Goal: Task Accomplishment & Management: Use online tool/utility

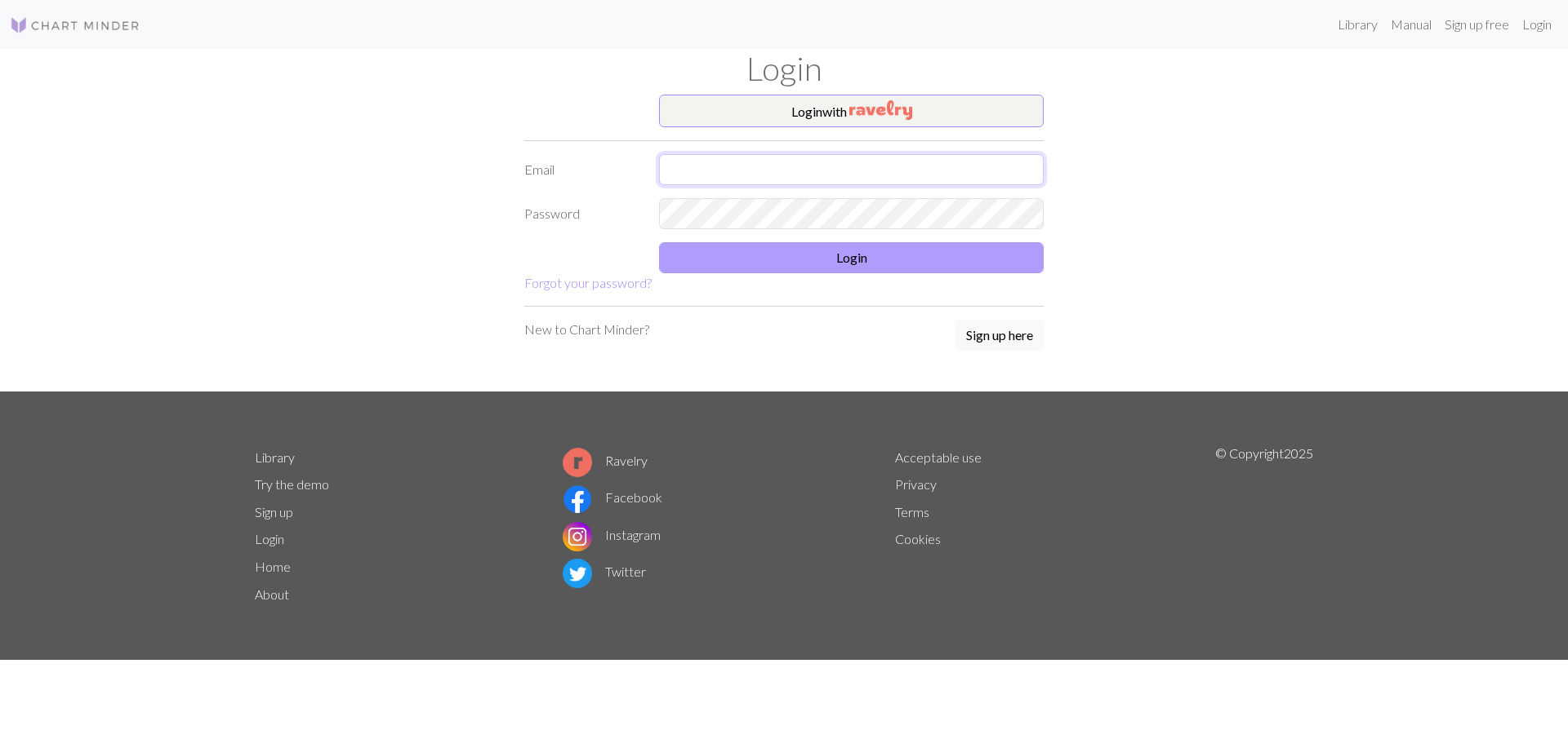
type input "[PERSON_NAME][EMAIL_ADDRESS][DOMAIN_NAME]"
click at [856, 254] on button "Login" at bounding box center [851, 257] width 384 height 31
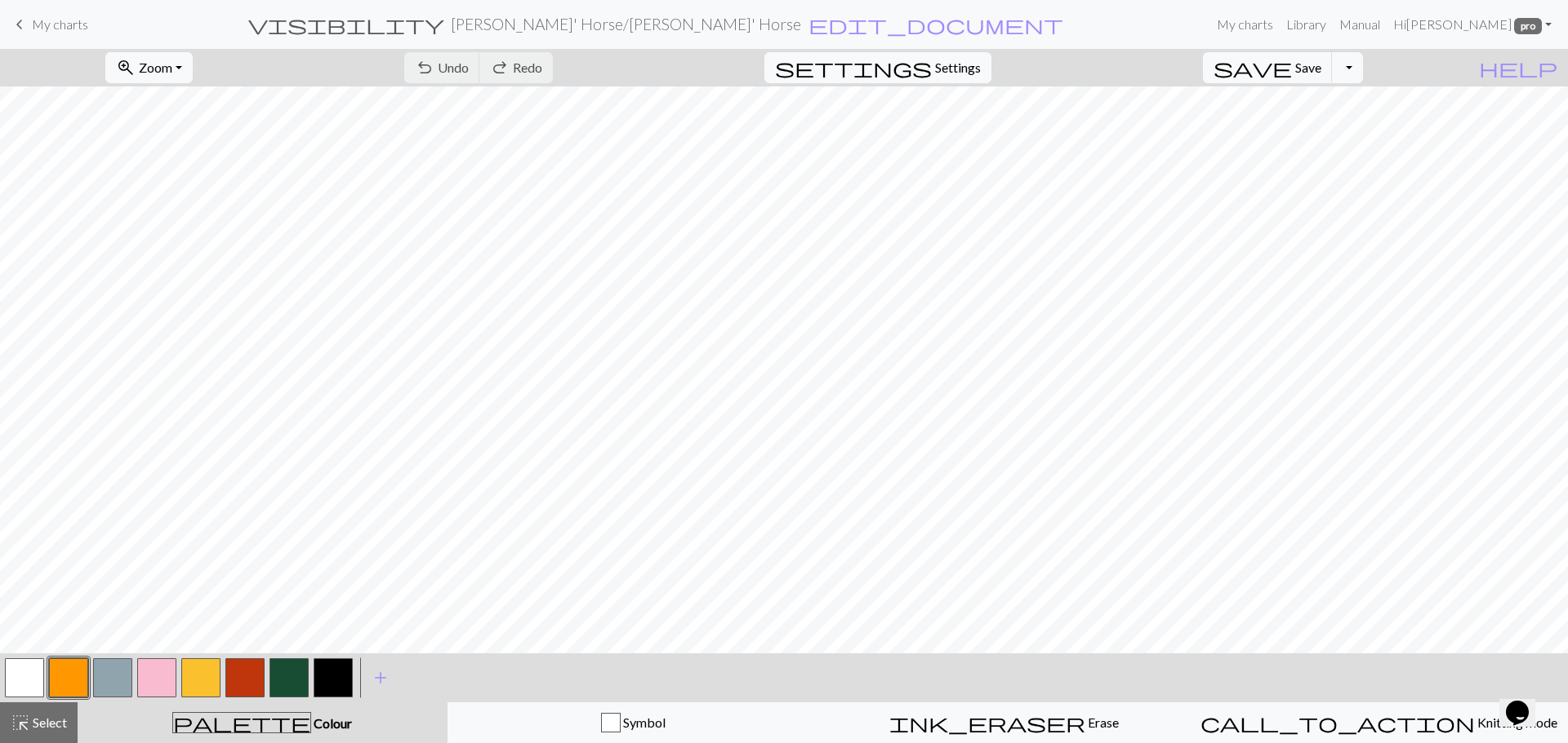
click at [63, 23] on span "My charts" at bounding box center [59, 24] width 56 height 16
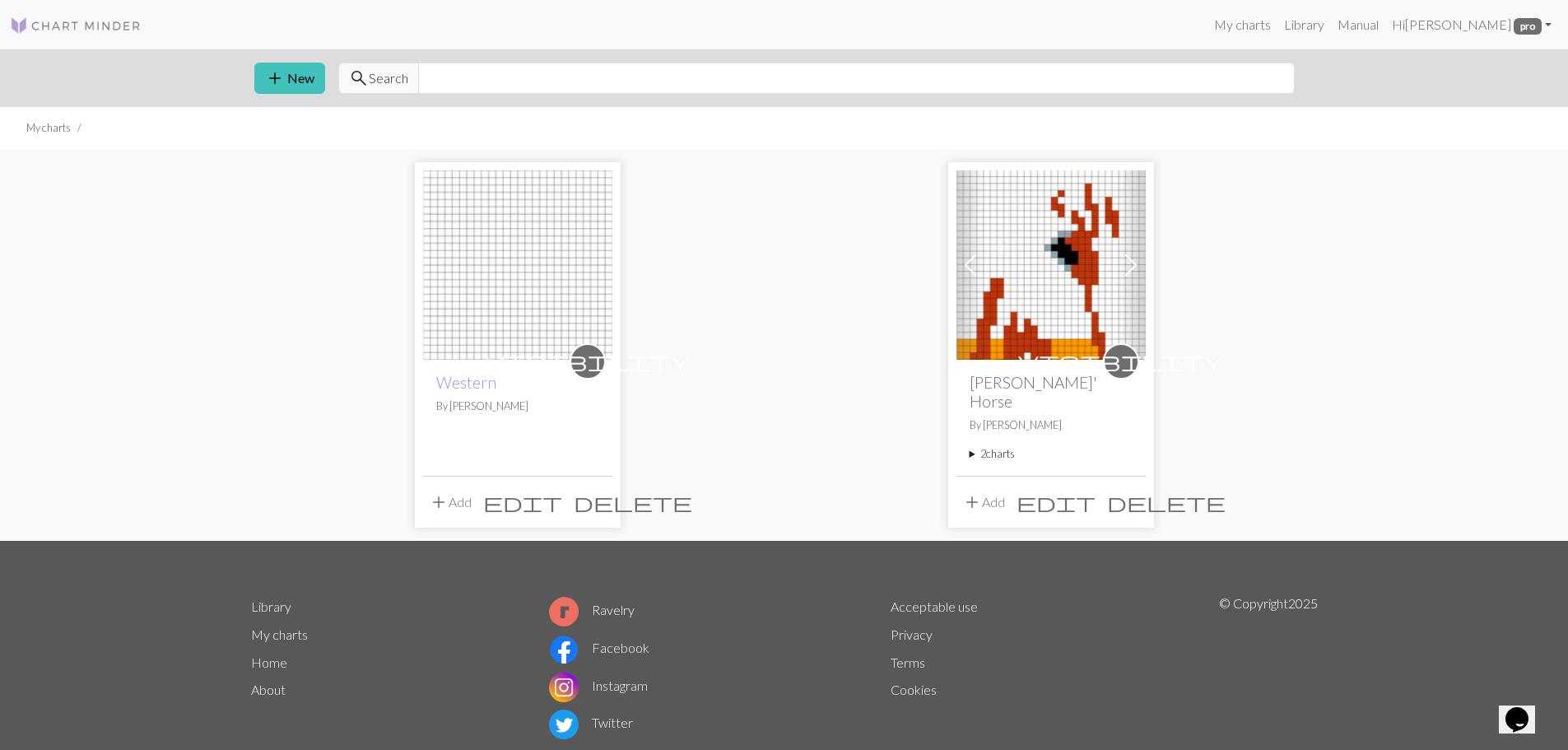
click at [496, 310] on img at bounding box center [518, 266] width 190 height 190
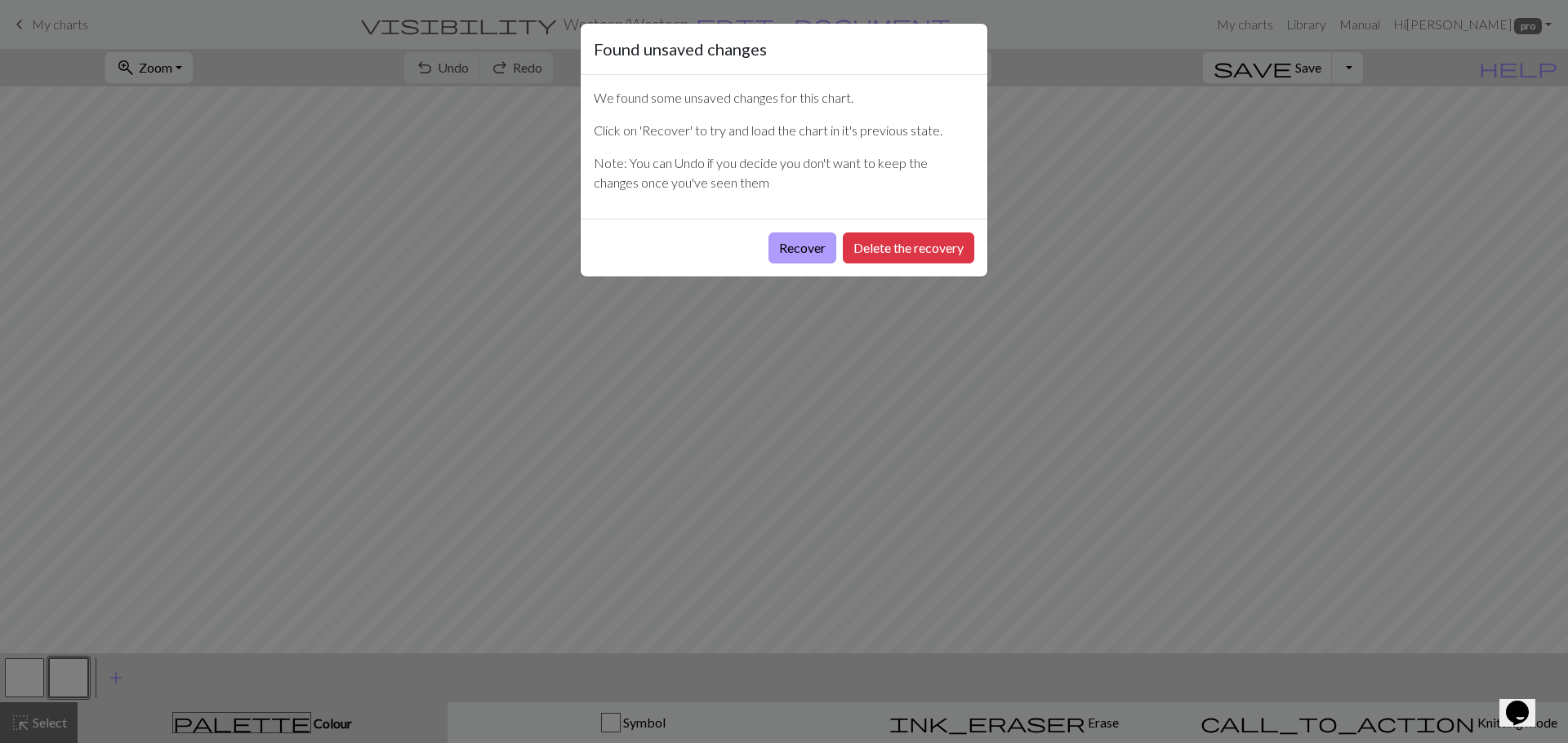
click at [802, 246] on button "Recover" at bounding box center [802, 247] width 67 height 31
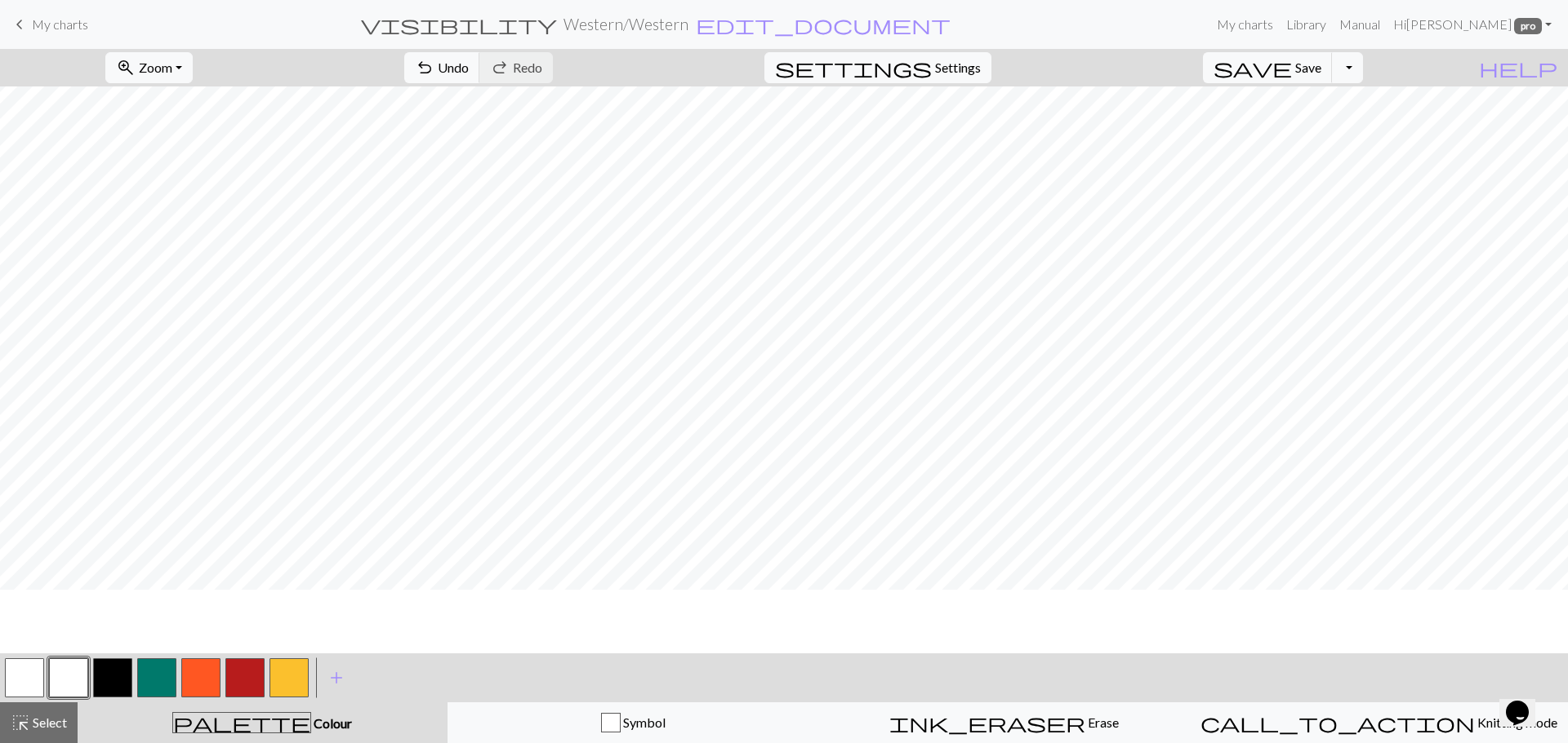
scroll to position [245, 0]
click at [80, 21] on span "My charts" at bounding box center [59, 24] width 56 height 16
click at [1322, 65] on span "Save" at bounding box center [1308, 67] width 26 height 16
click at [58, 16] on span "My charts" at bounding box center [59, 24] width 56 height 16
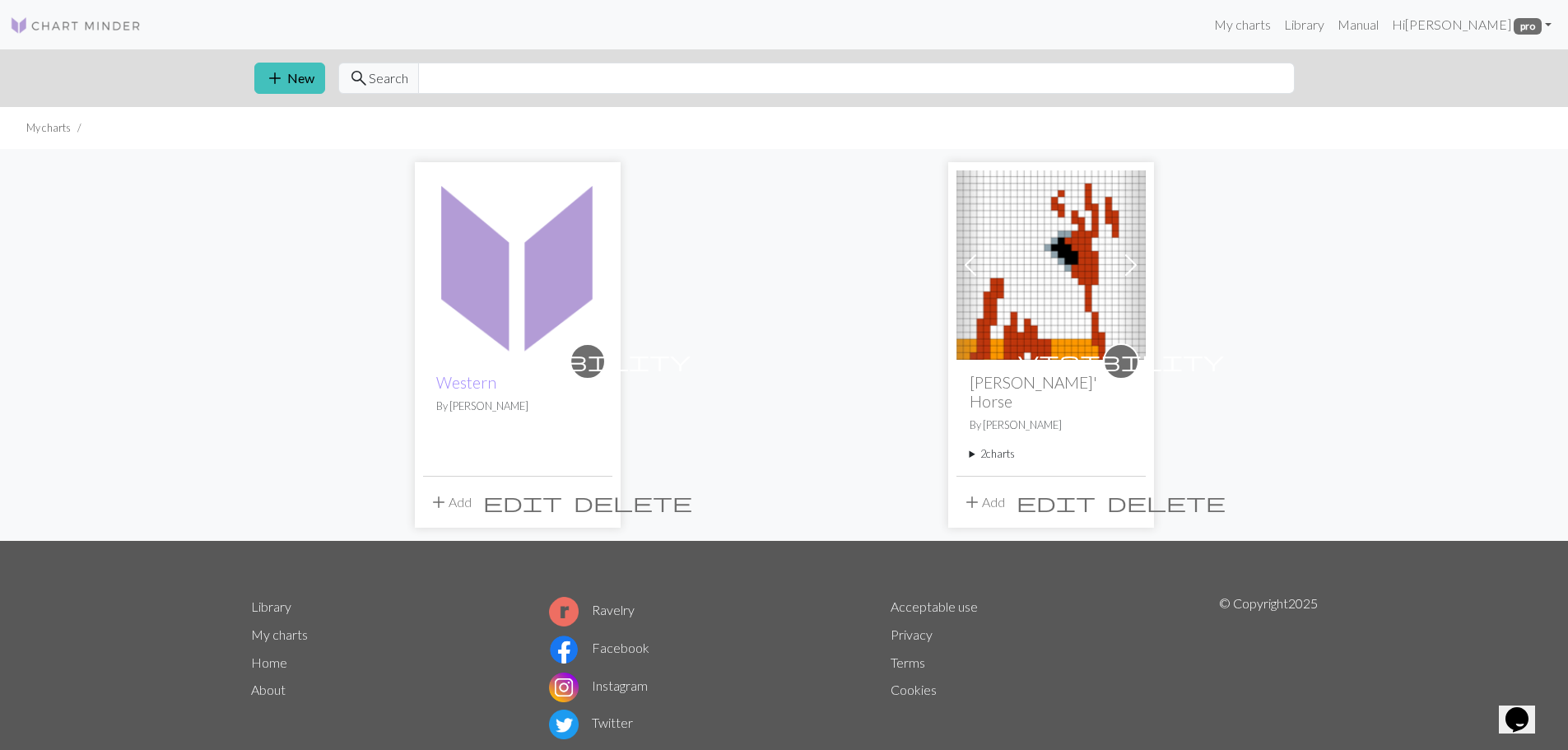
click at [529, 318] on img at bounding box center [518, 266] width 190 height 190
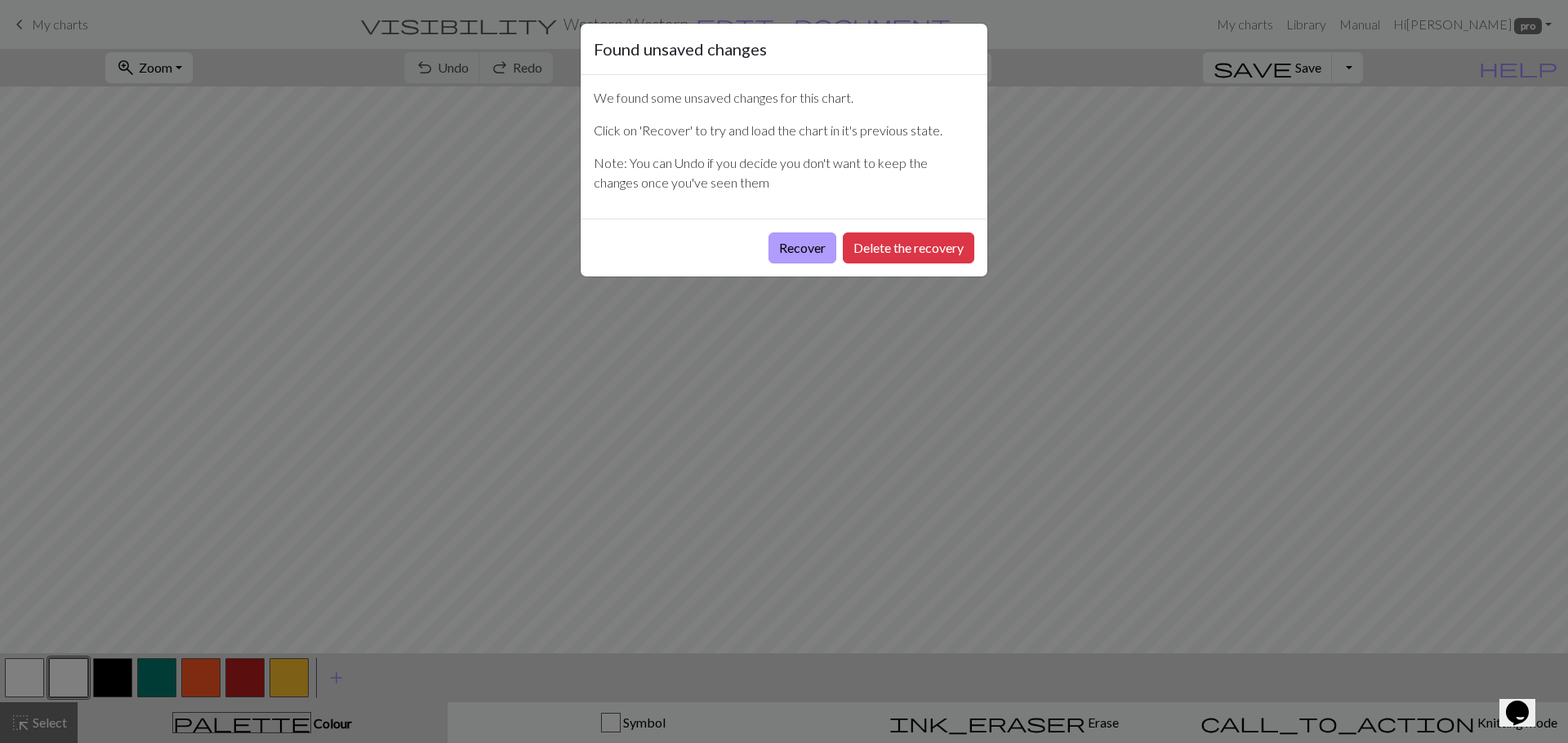
click at [796, 248] on button "Recover" at bounding box center [802, 247] width 67 height 31
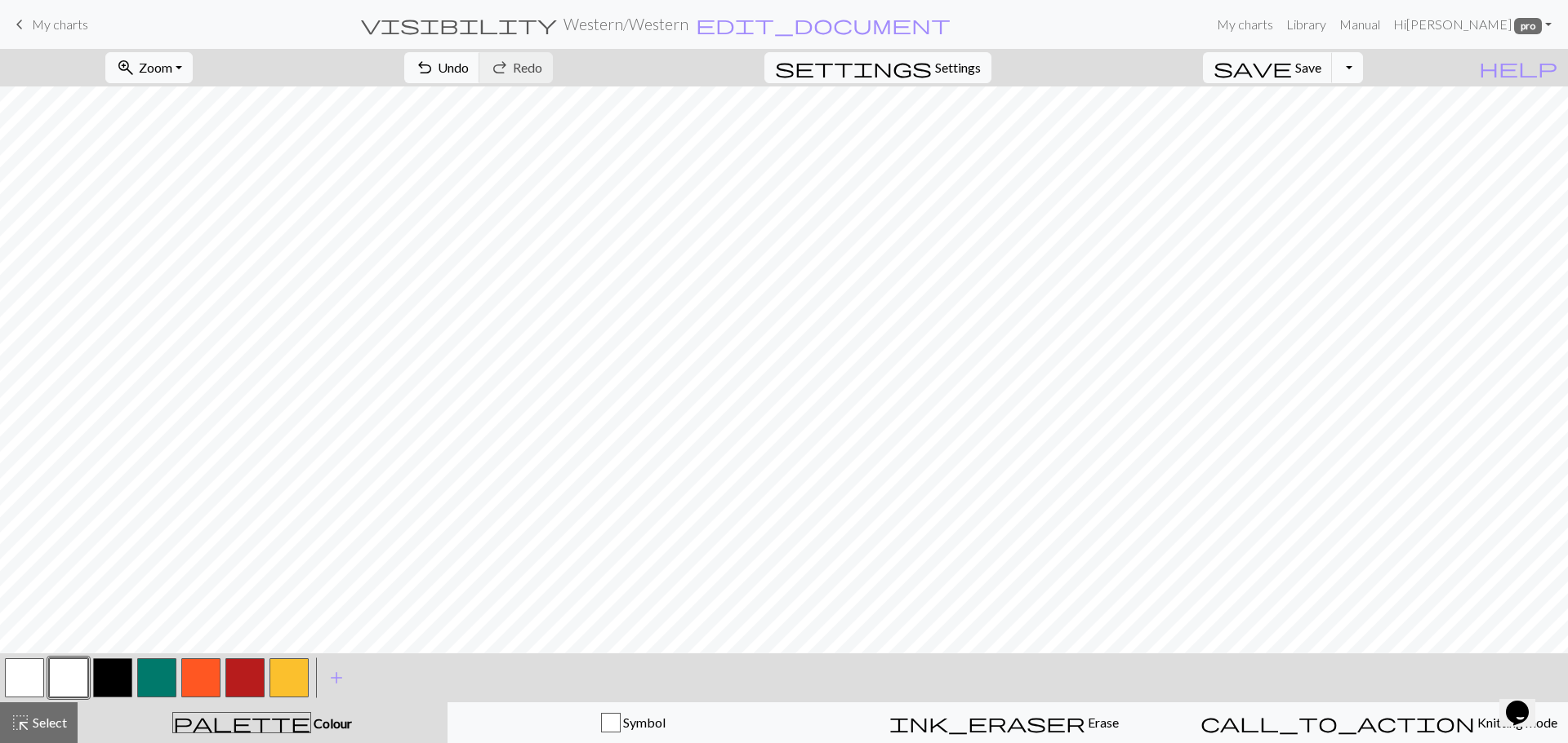
click at [1363, 69] on button "Toggle Dropdown" at bounding box center [1346, 67] width 31 height 31
click at [1337, 96] on button "file_copy Save a copy" at bounding box center [1227, 104] width 269 height 26
click at [66, 21] on span "My charts" at bounding box center [59, 24] width 56 height 16
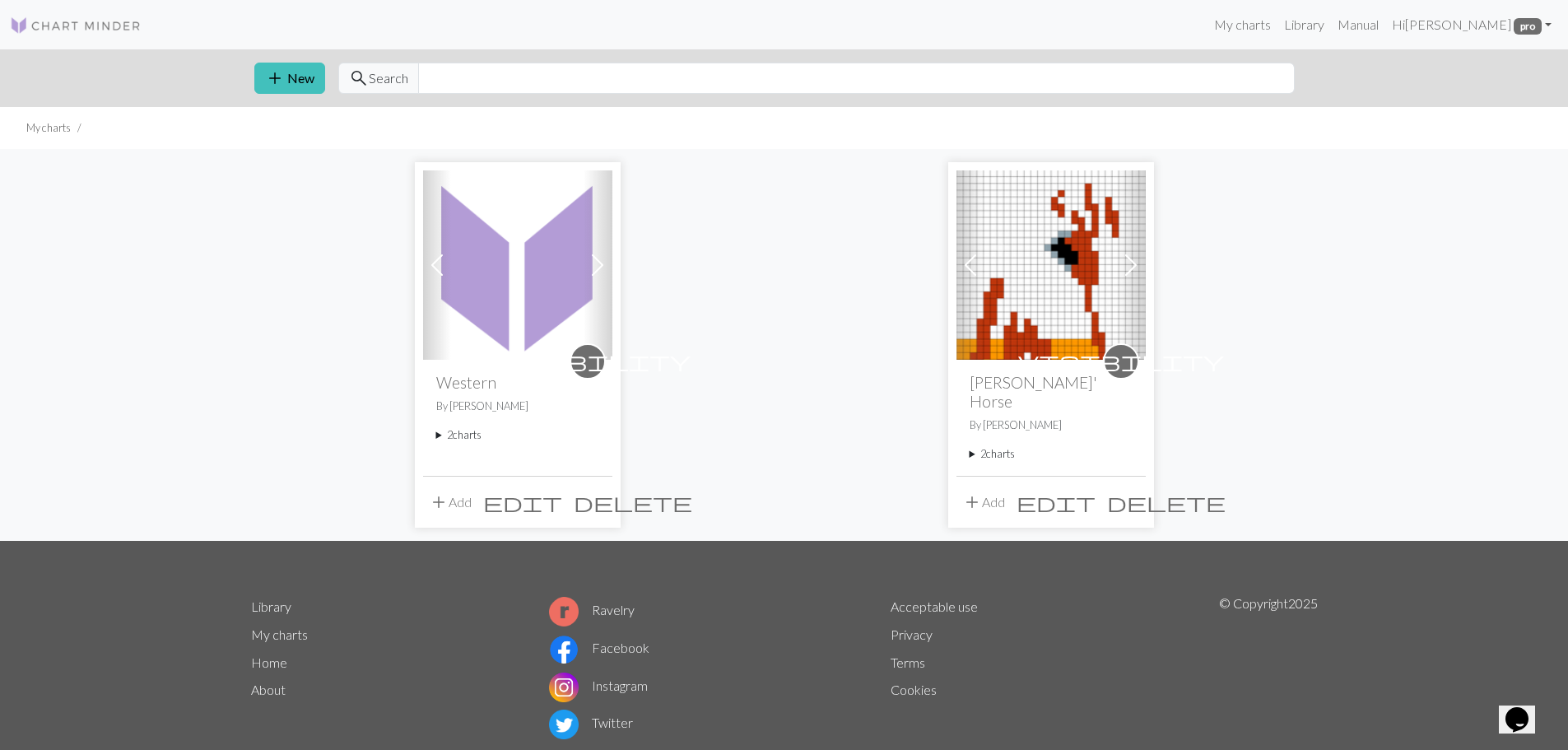
click at [1055, 278] on img at bounding box center [1051, 266] width 190 height 190
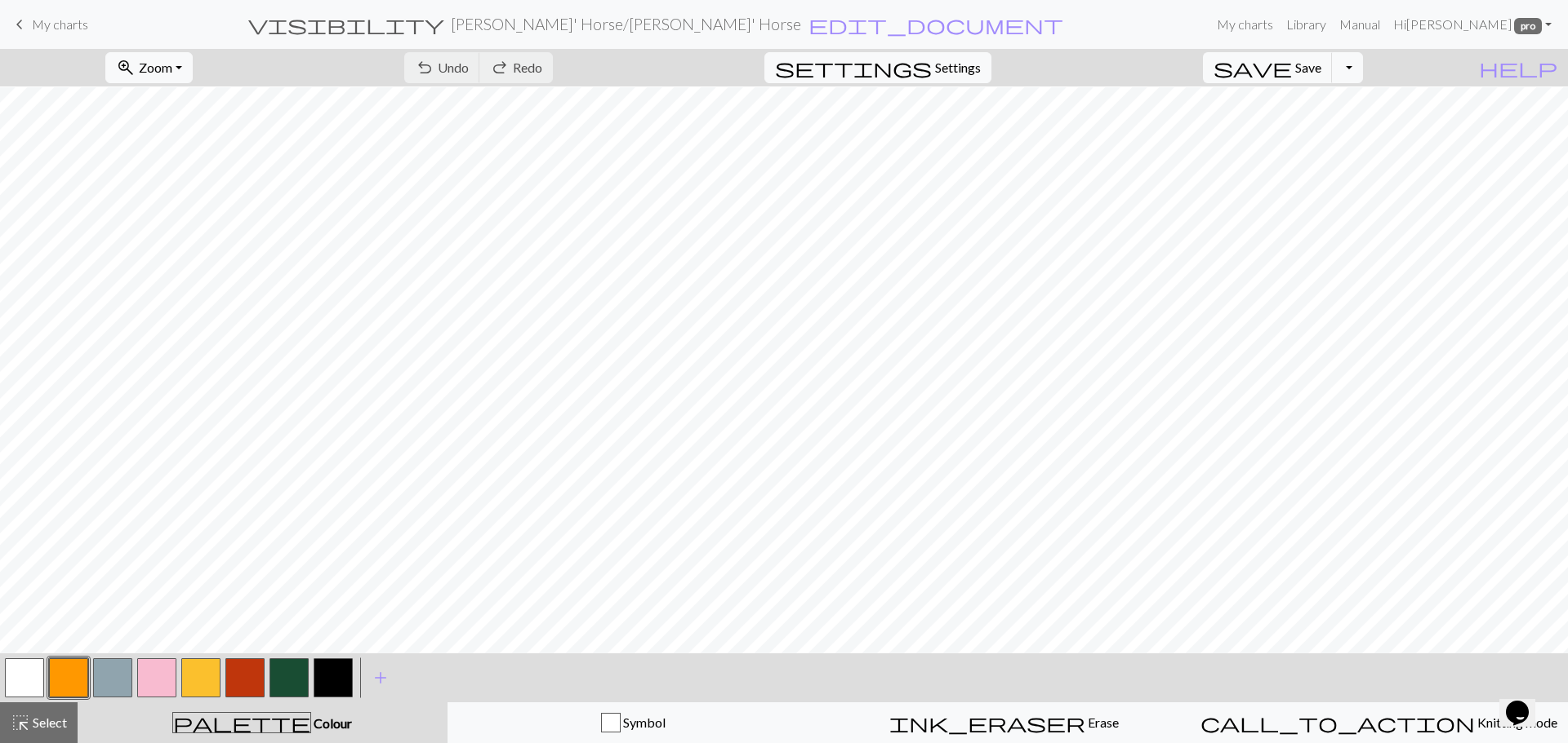
scroll to position [143, 0]
click at [65, 31] on span "My charts" at bounding box center [59, 24] width 56 height 16
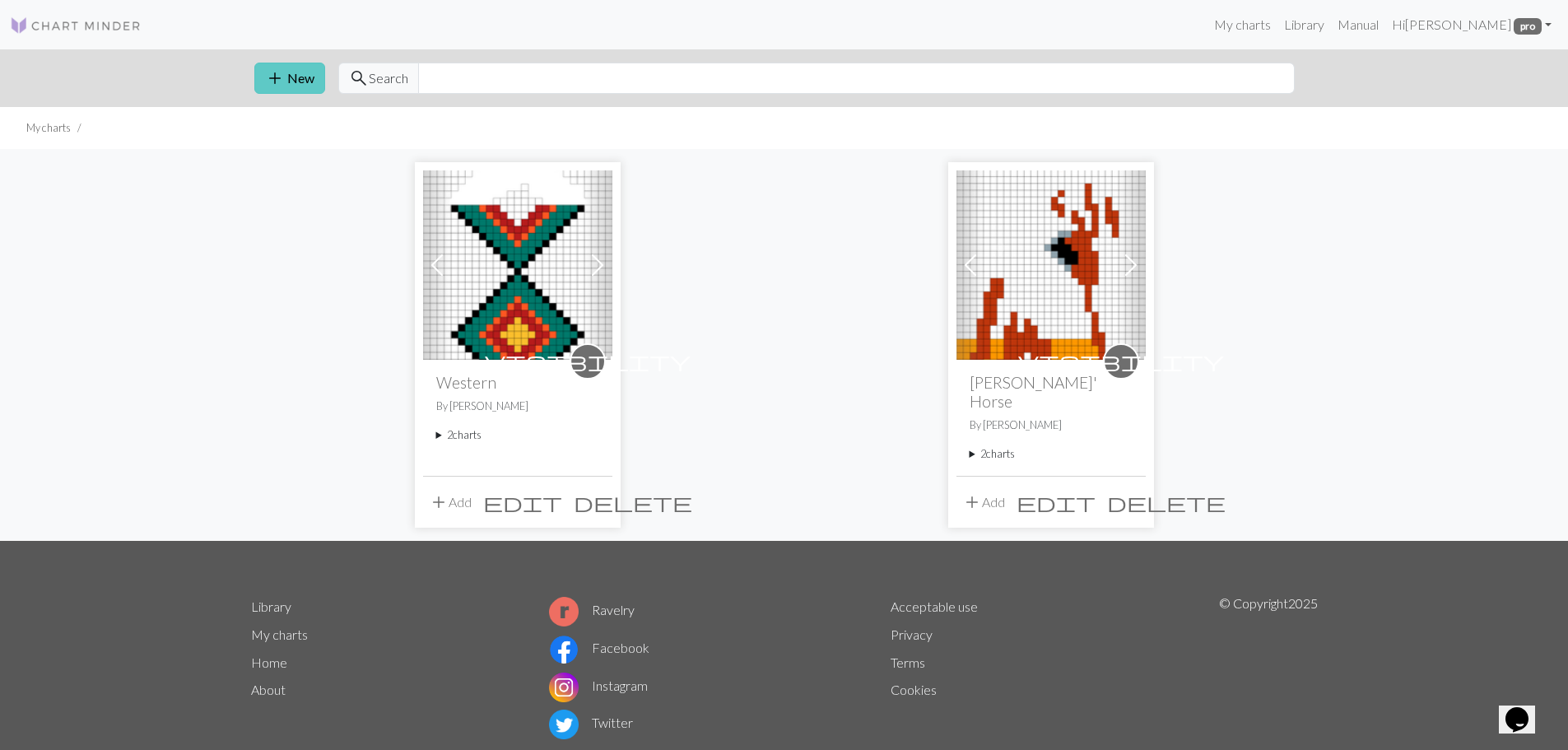
click at [292, 75] on button "add New" at bounding box center [289, 78] width 71 height 31
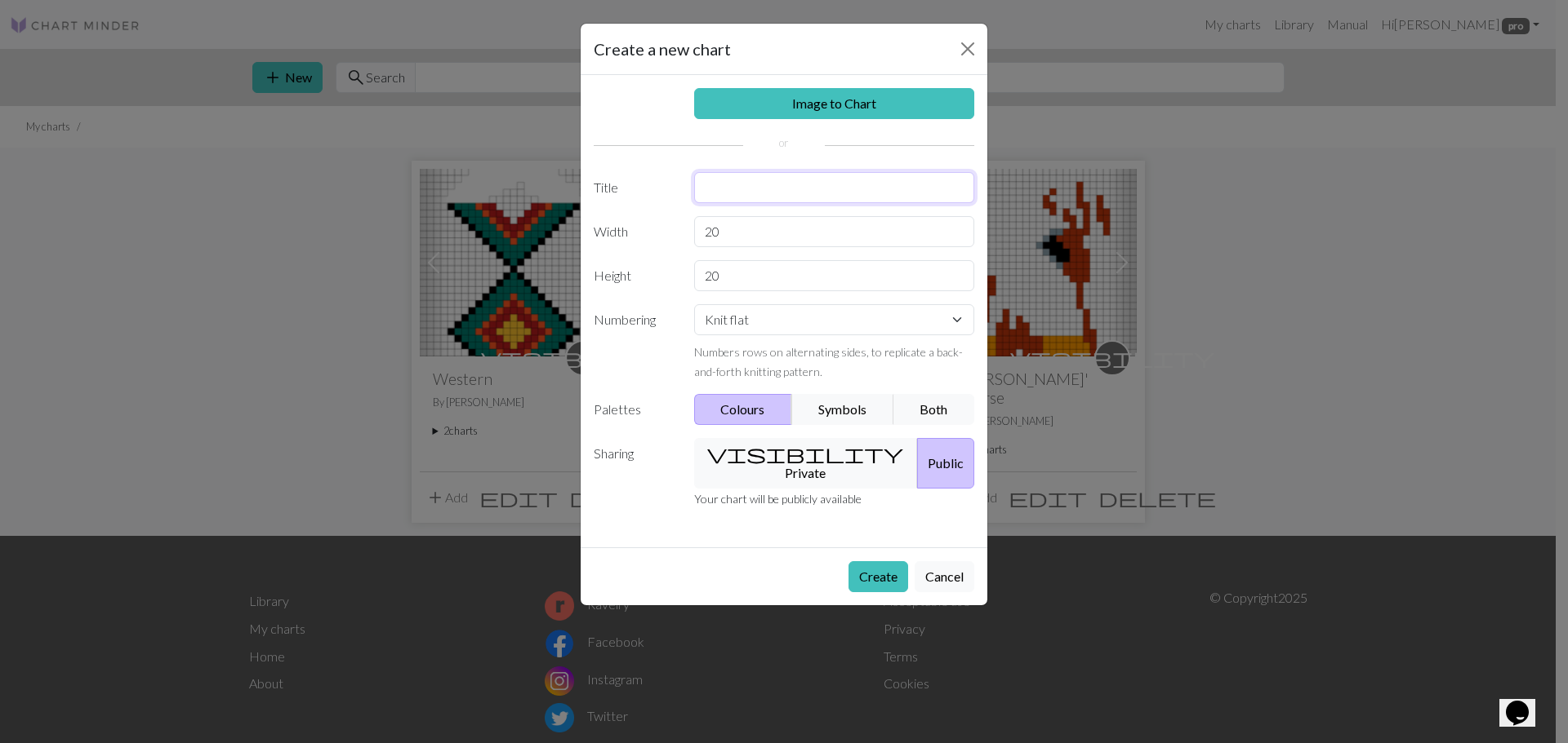
click at [725, 190] on input "text" at bounding box center [834, 187] width 281 height 31
type input "test"
click at [728, 240] on input "20" at bounding box center [834, 232] width 281 height 31
click at [779, 450] on button "visibility Private" at bounding box center [806, 463] width 225 height 50
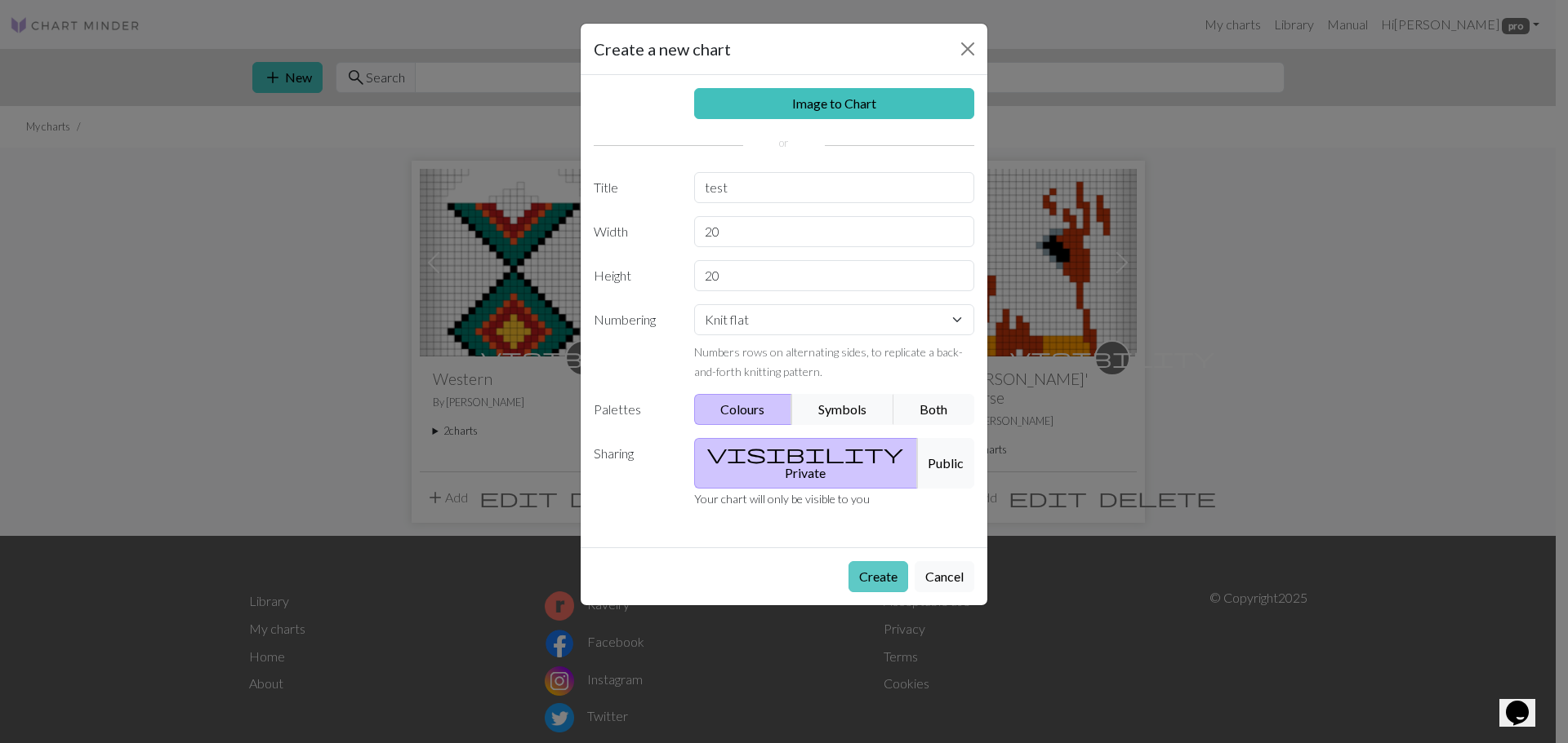
click at [881, 565] on button "Create" at bounding box center [878, 576] width 59 height 31
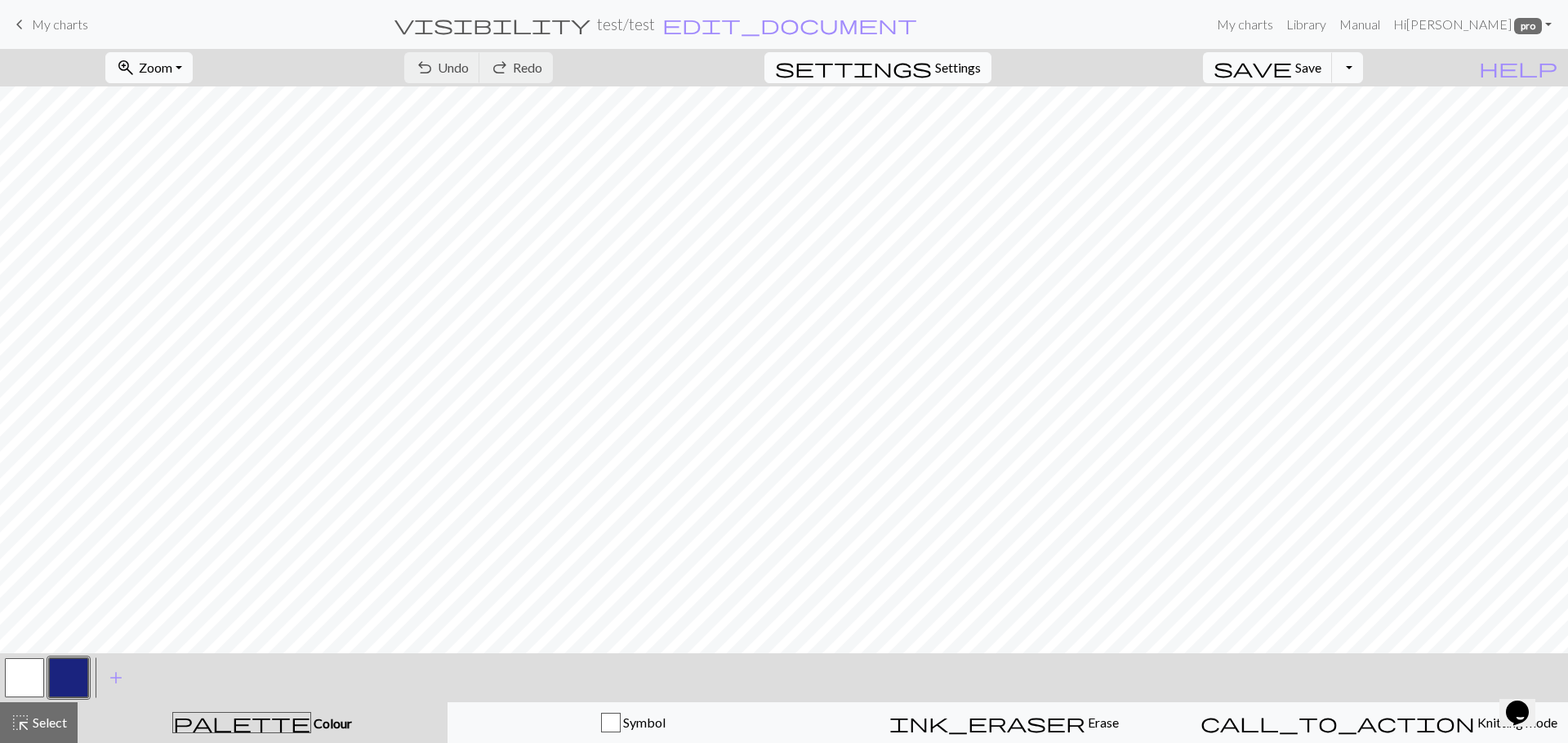
click at [981, 64] on span "Settings" at bounding box center [957, 68] width 46 height 20
select select "aran"
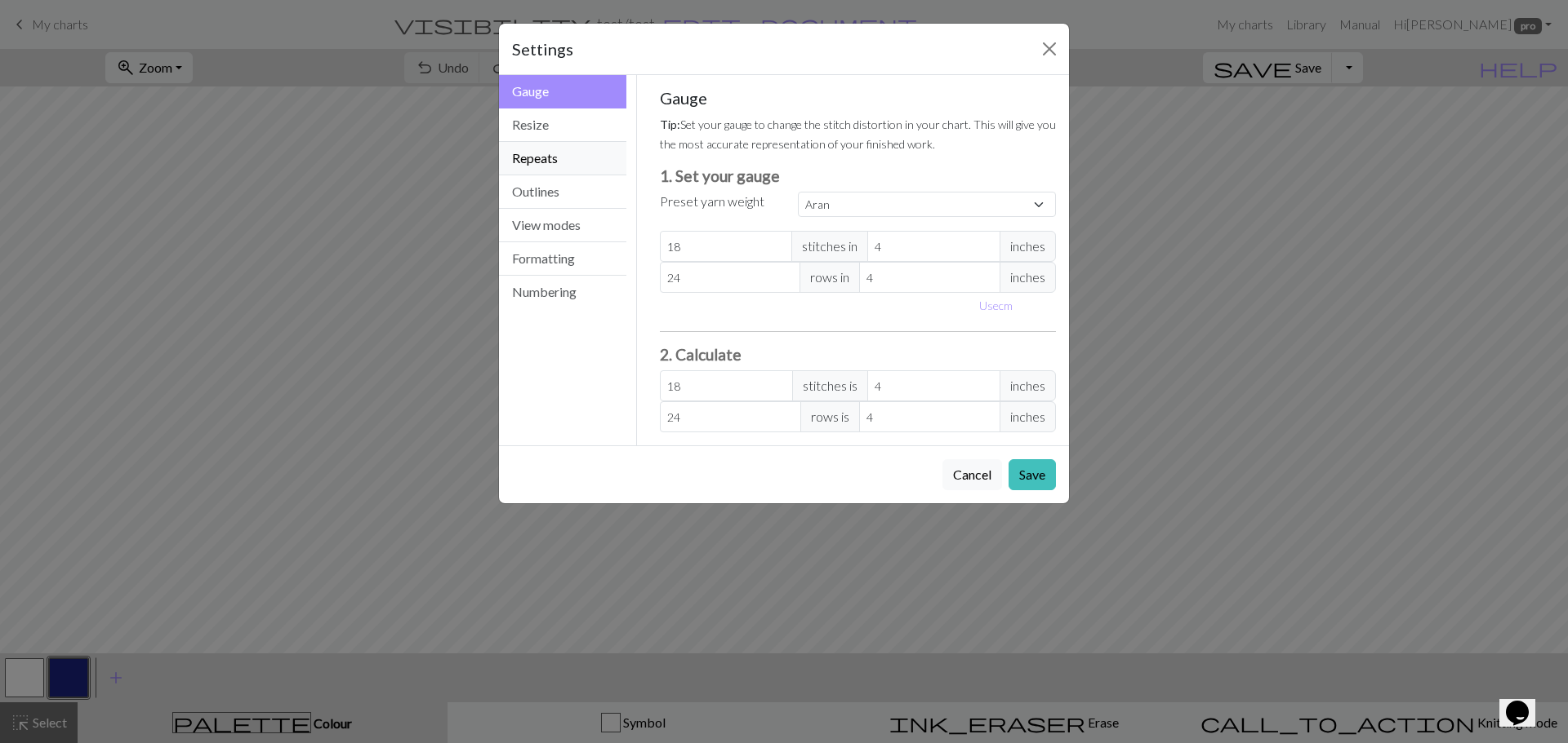
click at [571, 146] on button "Repeats" at bounding box center [562, 159] width 128 height 34
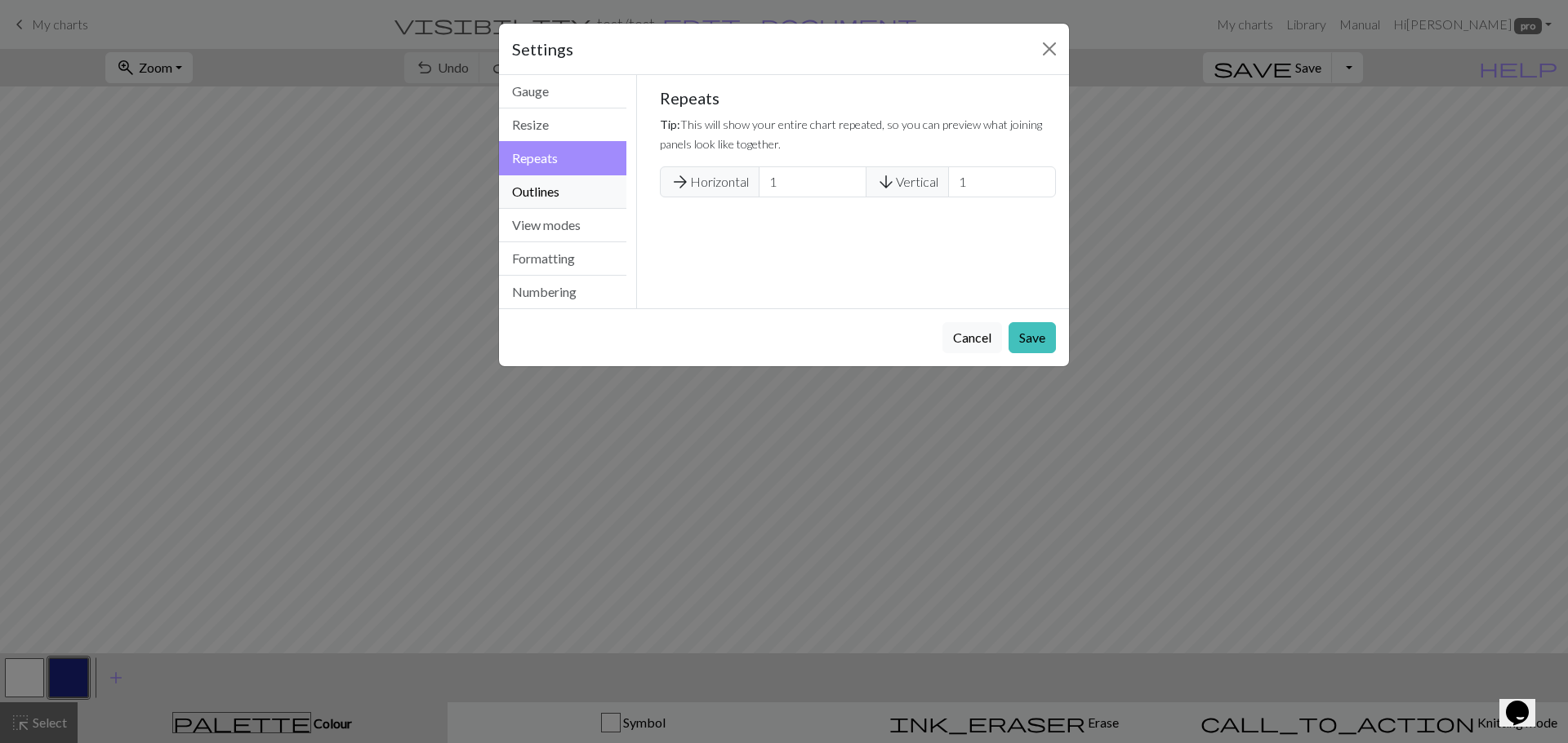
click at [557, 191] on button "Outlines" at bounding box center [562, 192] width 128 height 34
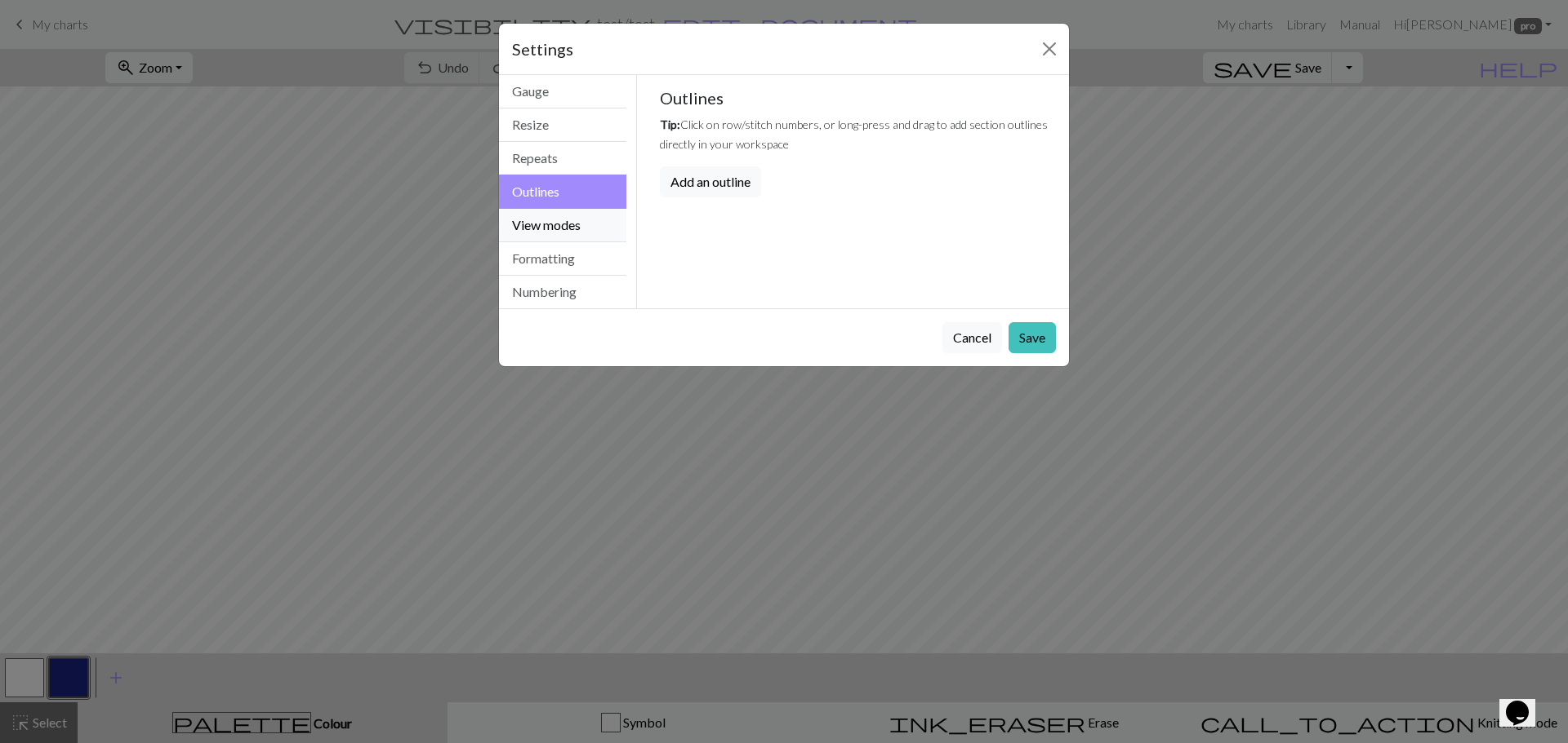
click at [550, 217] on button "View modes" at bounding box center [562, 226] width 128 height 34
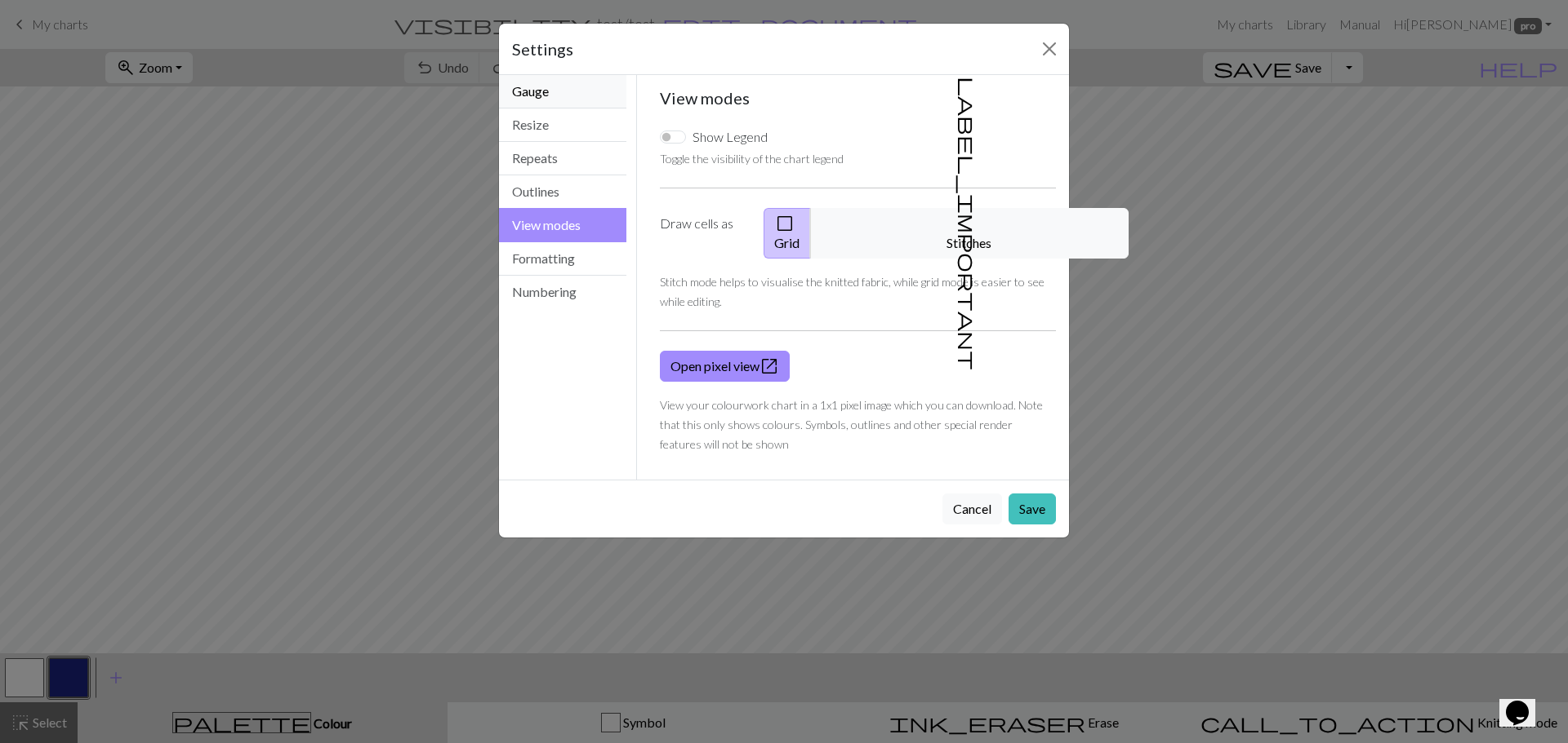
click at [566, 85] on button "Gauge" at bounding box center [562, 92] width 128 height 34
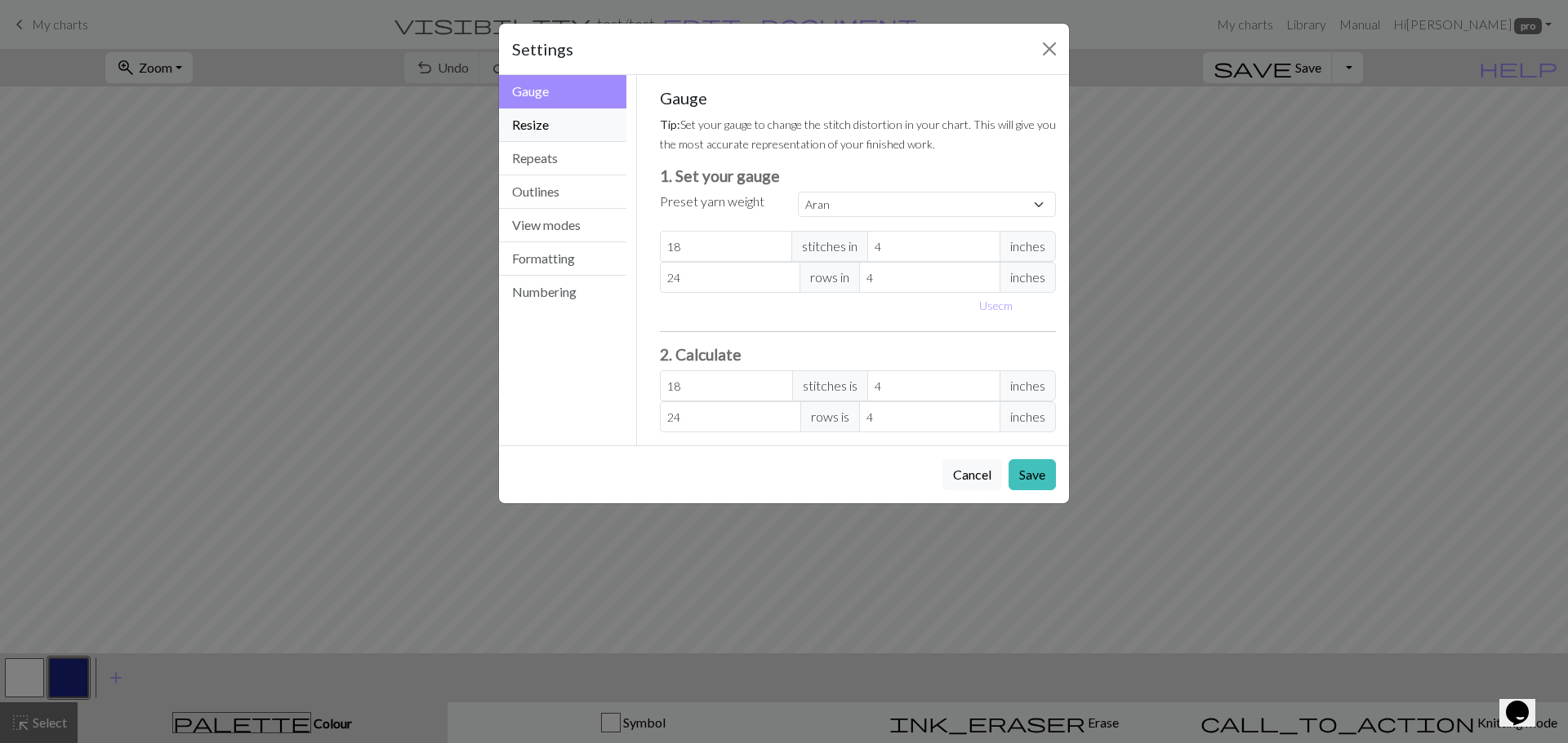
click at [571, 126] on button "Resize" at bounding box center [562, 126] width 128 height 34
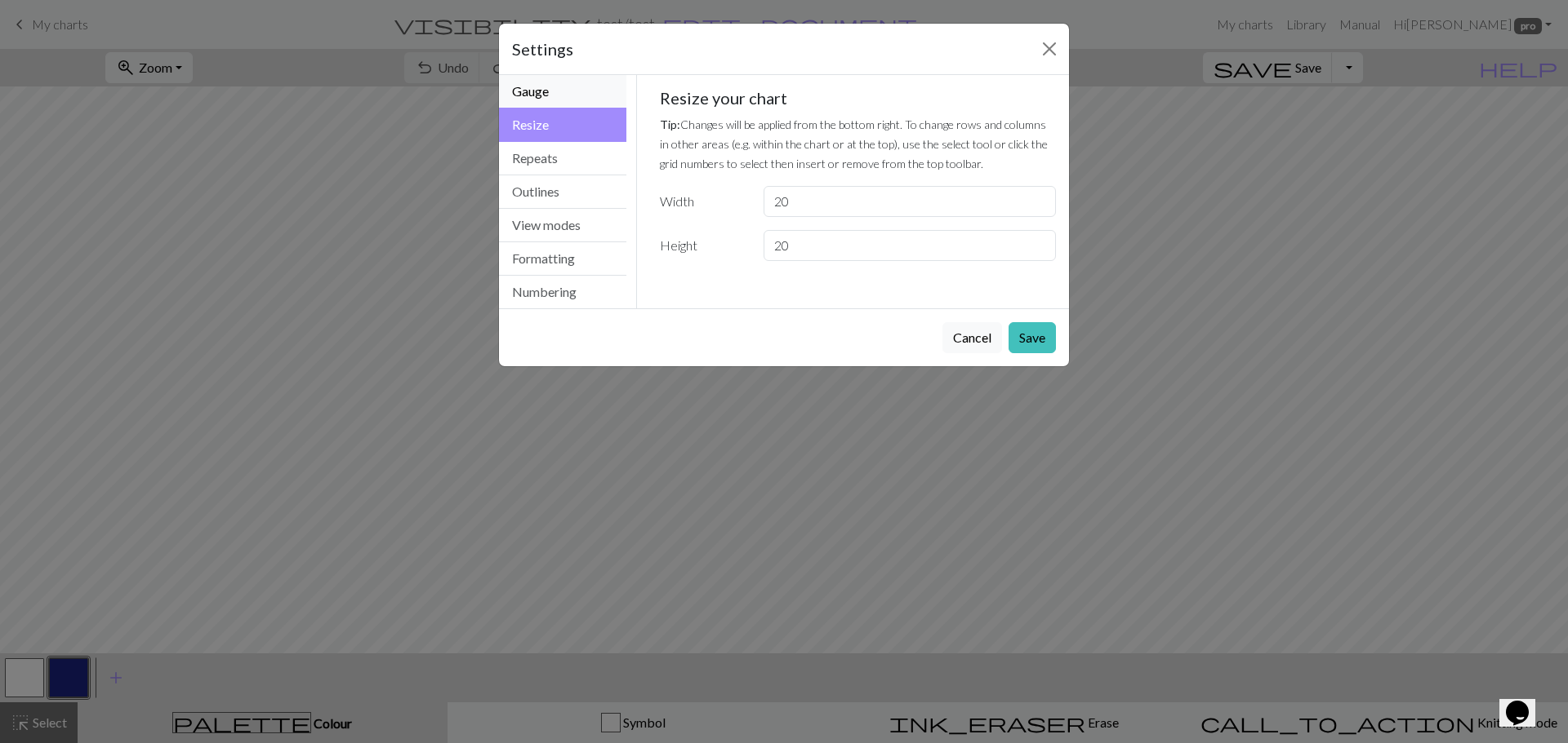
click at [575, 98] on button "Gauge" at bounding box center [562, 92] width 128 height 34
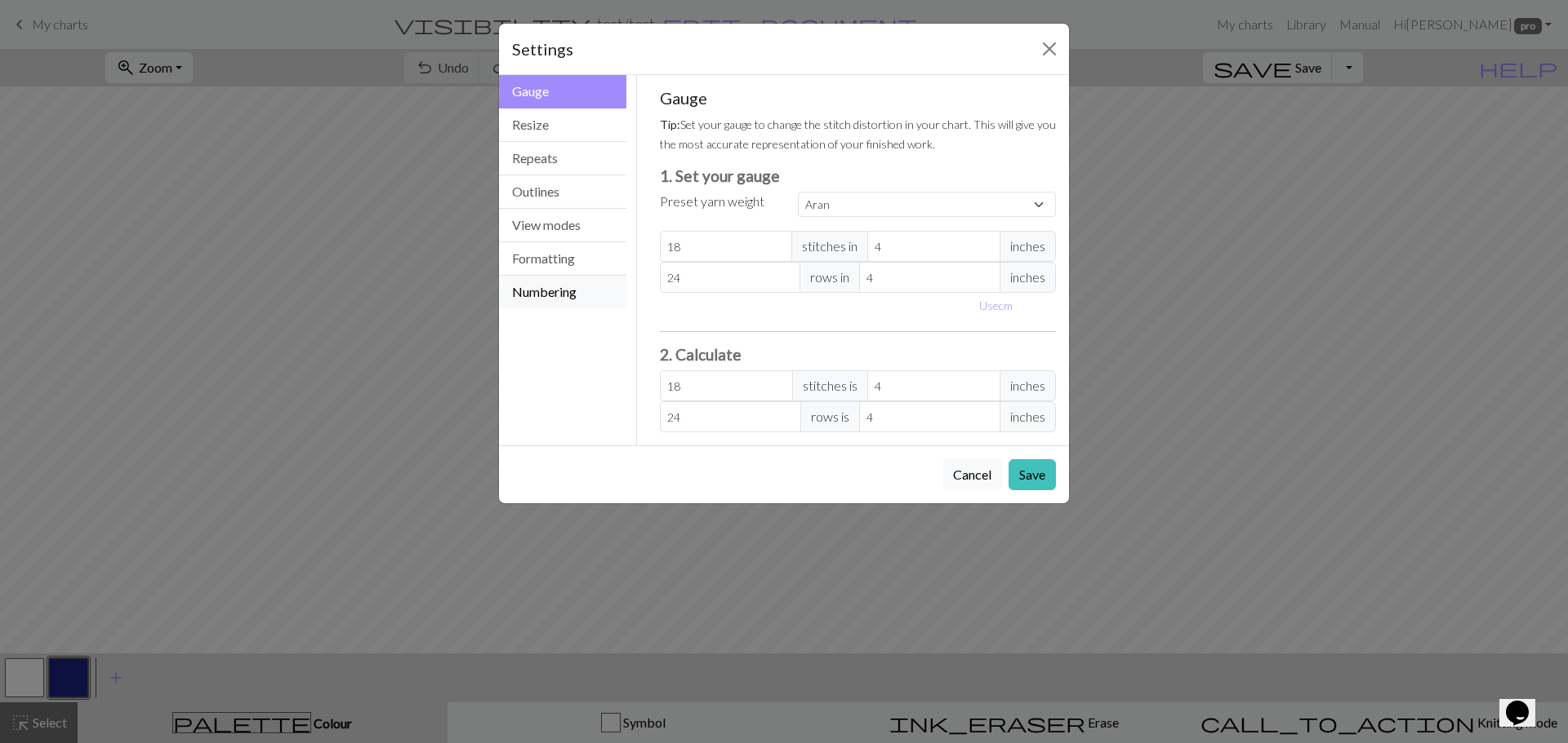
click at [585, 294] on button "Numbering" at bounding box center [562, 292] width 128 height 33
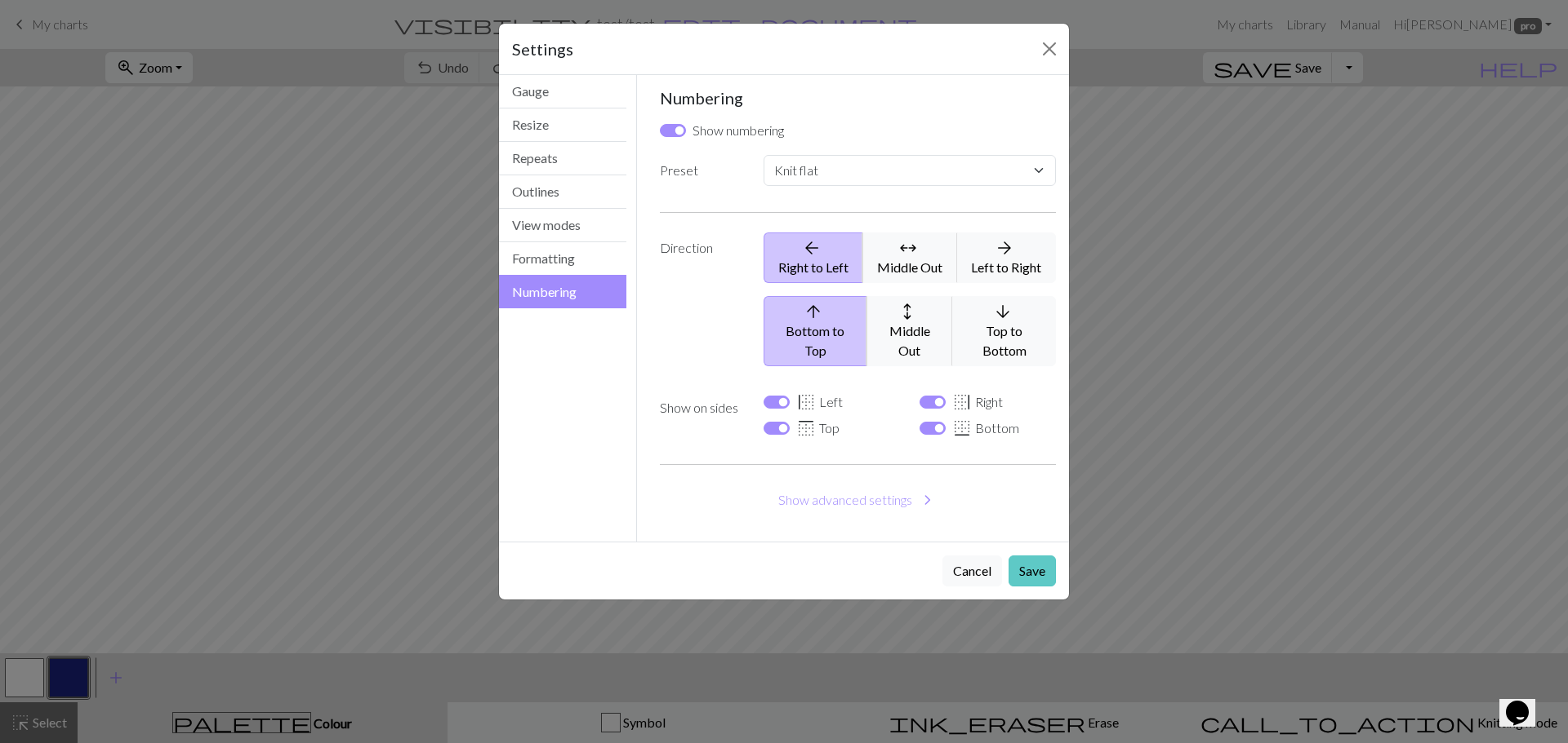
click at [1035, 556] on button "Save" at bounding box center [1032, 571] width 48 height 31
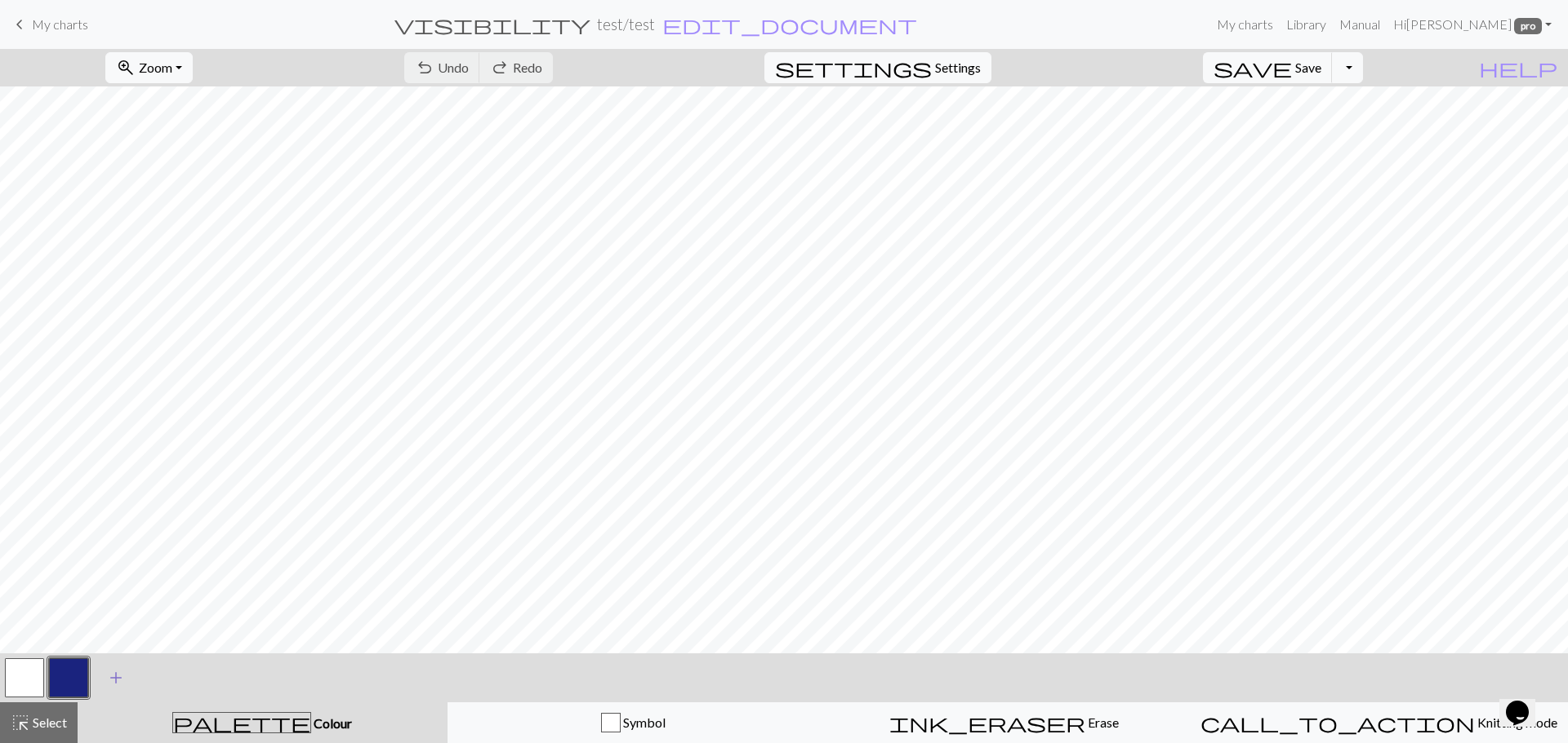
click at [114, 670] on span "add" at bounding box center [116, 678] width 20 height 23
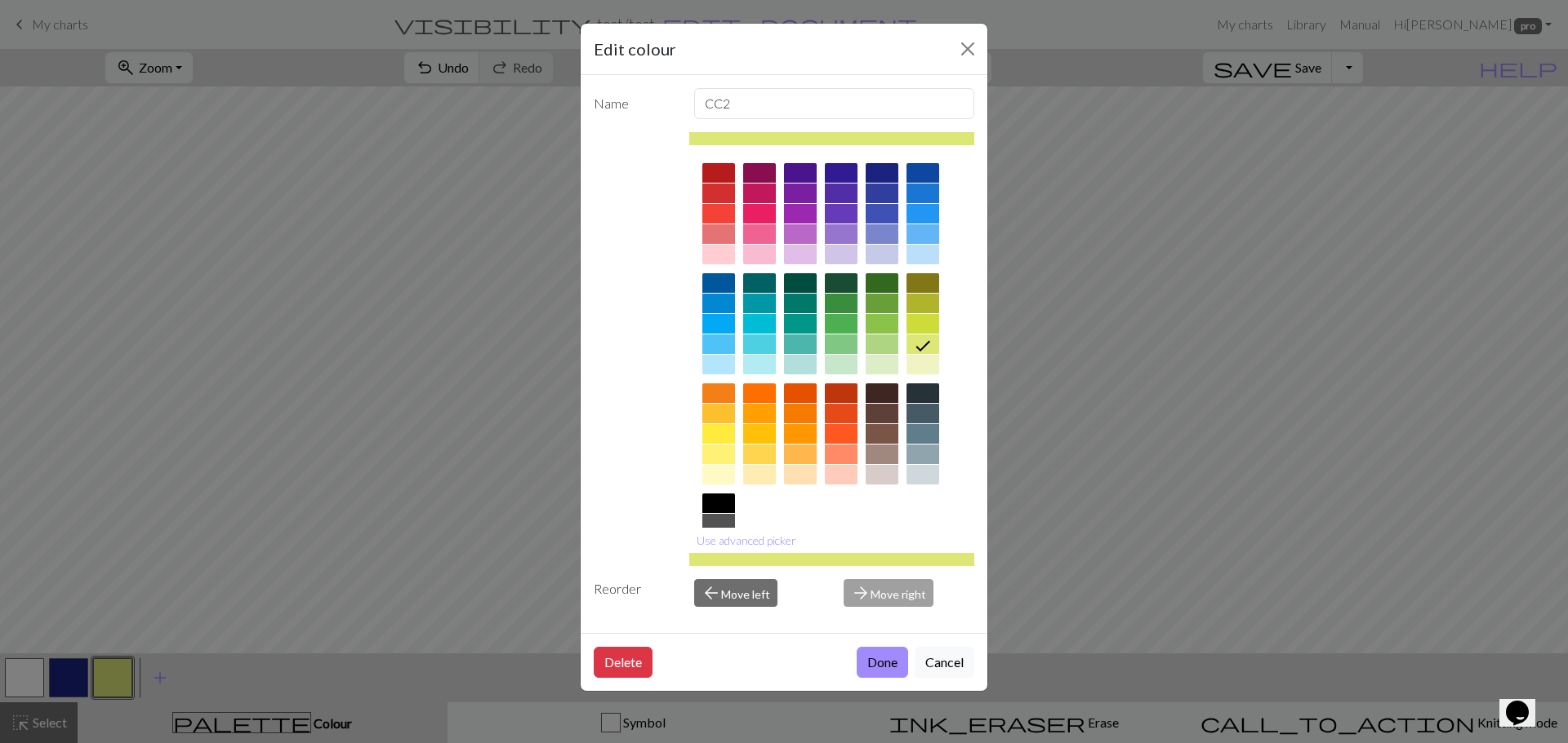
scroll to position [1, 0]
click at [752, 408] on div at bounding box center [759, 415] width 33 height 20
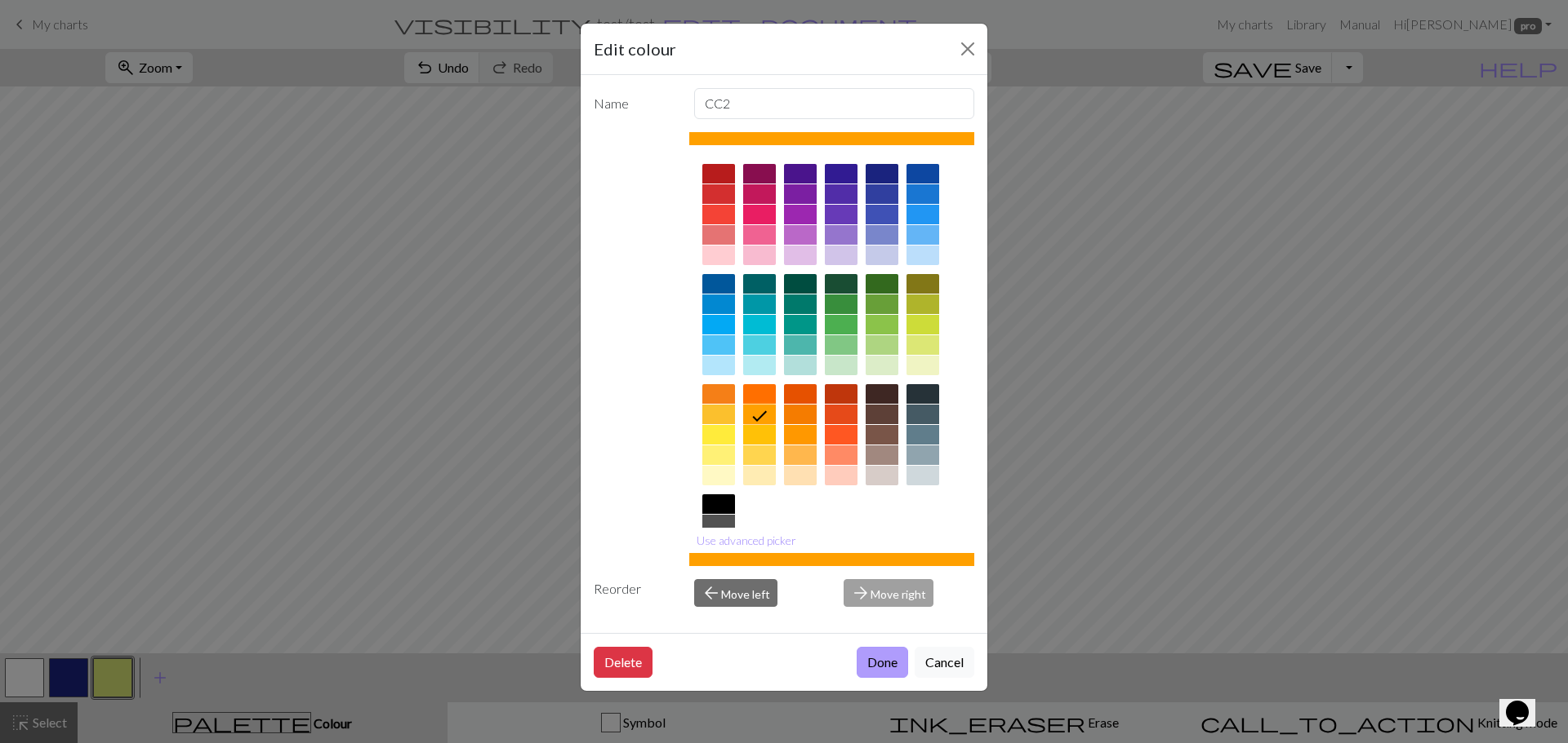
click at [875, 668] on button "Done" at bounding box center [882, 662] width 51 height 31
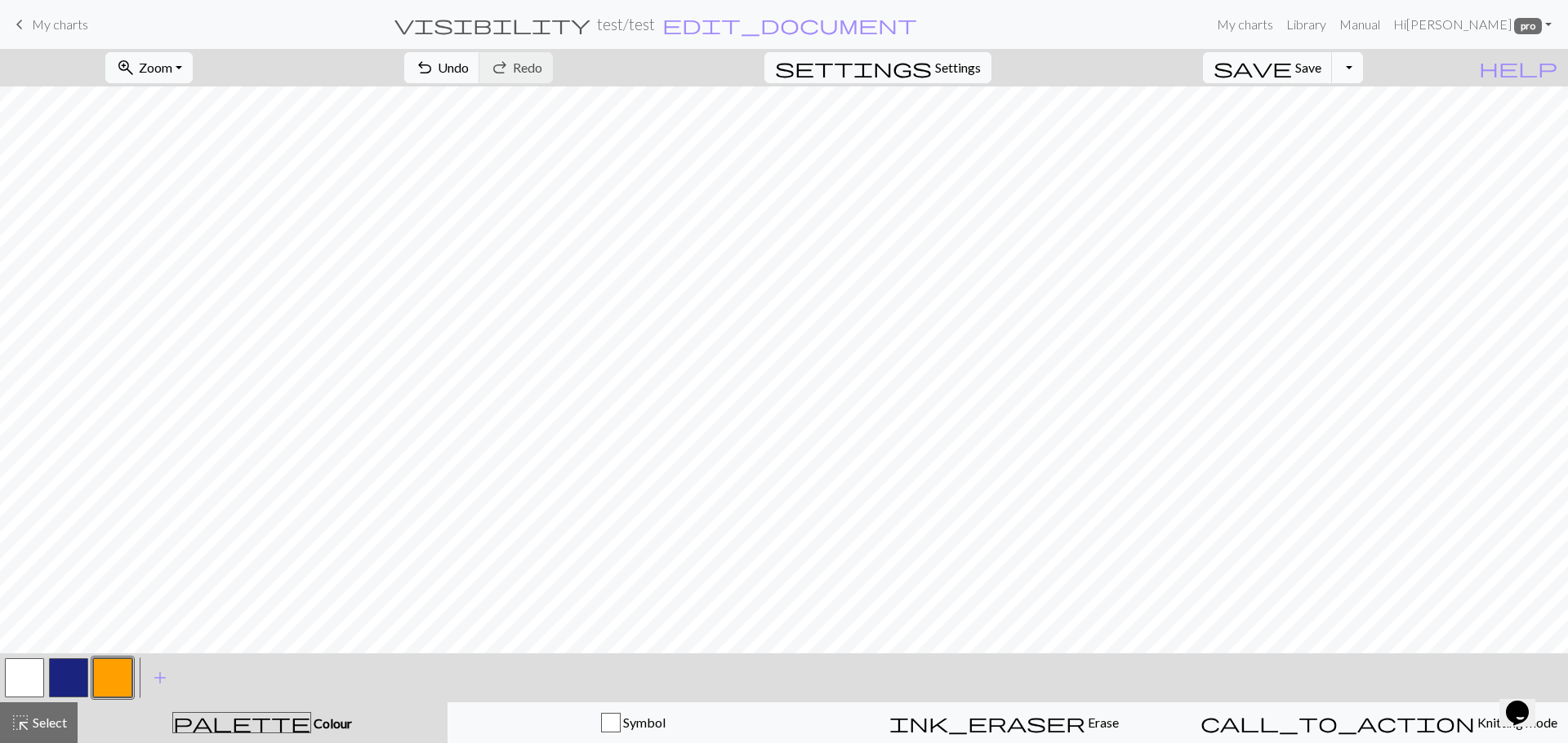
click at [1363, 64] on button "Toggle Dropdown" at bounding box center [1346, 67] width 31 height 31
click at [1305, 127] on button "save_alt Download" at bounding box center [1227, 130] width 269 height 26
click at [738, 59] on button "Download" at bounding box center [744, 52] width 79 height 31
click at [542, 150] on div "zoom_in Zoom Zoom Fit all Fit width Fit height 50% 100% 150% 200% undo Undo Und…" at bounding box center [784, 396] width 1568 height 695
